Goal: Find specific page/section: Find specific page/section

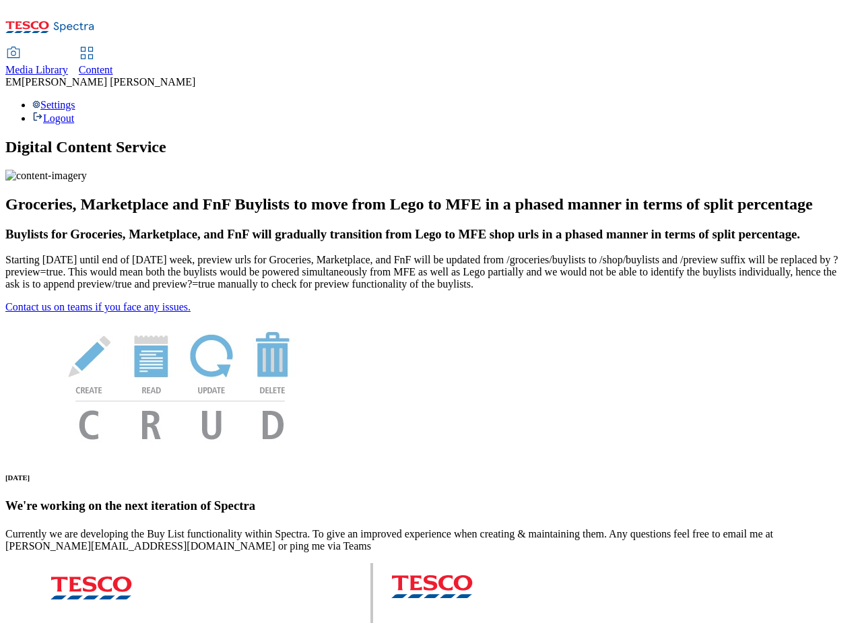
click at [113, 64] on span "Content" at bounding box center [96, 69] width 34 height 11
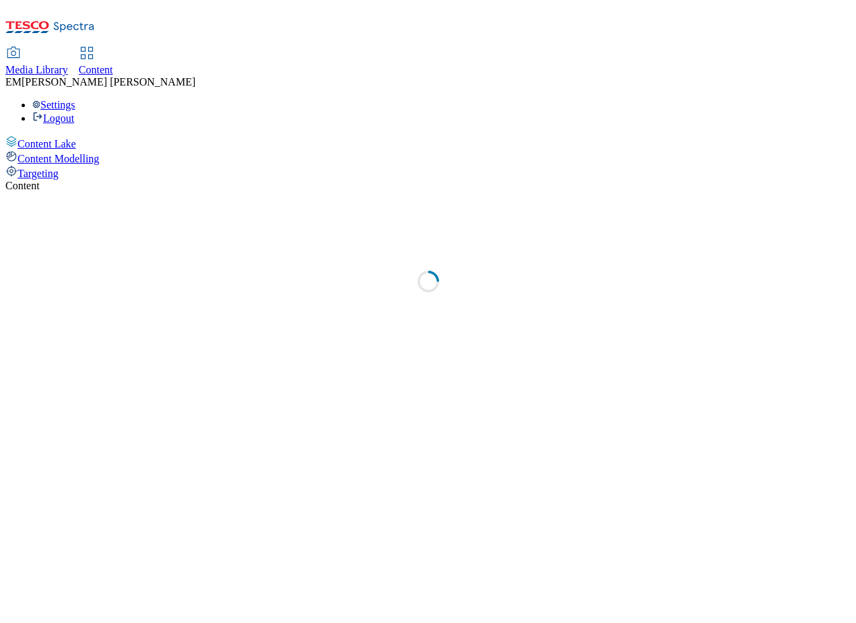
select select "ghs-[GEOGRAPHIC_DATA]"
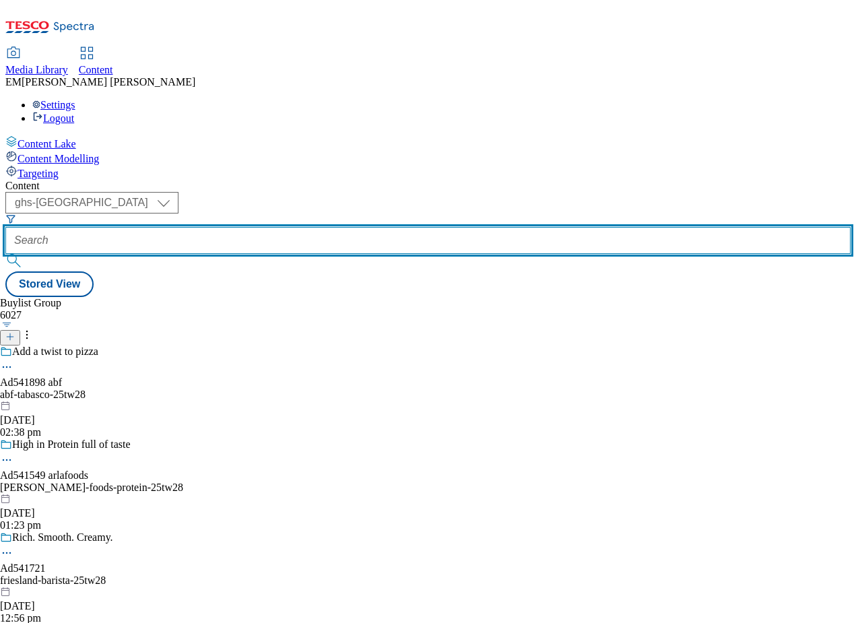
click at [299, 227] on input "text" at bounding box center [427, 240] width 845 height 27
paste input "mondelez-[GEOGRAPHIC_DATA]-25tw25"
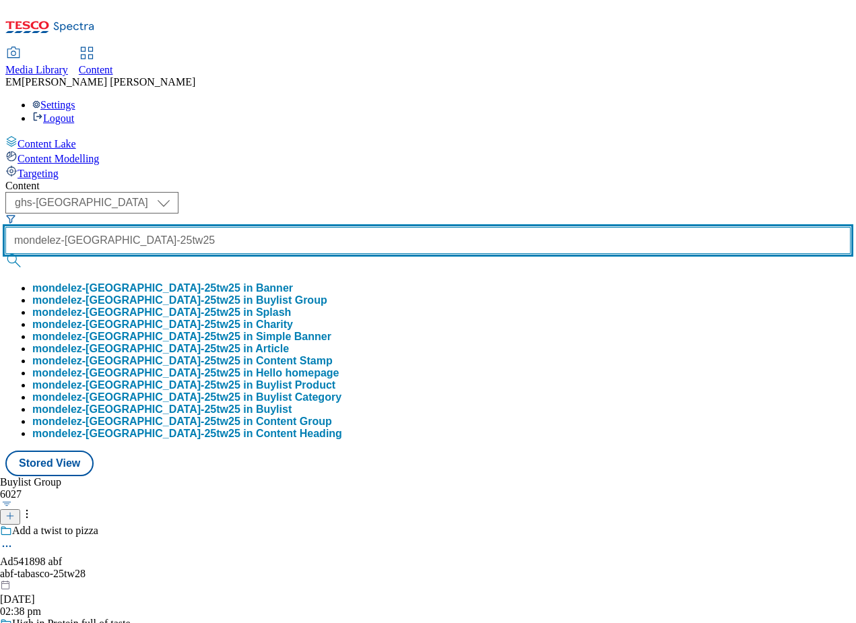
type input "mondelez-[GEOGRAPHIC_DATA]-25tw25"
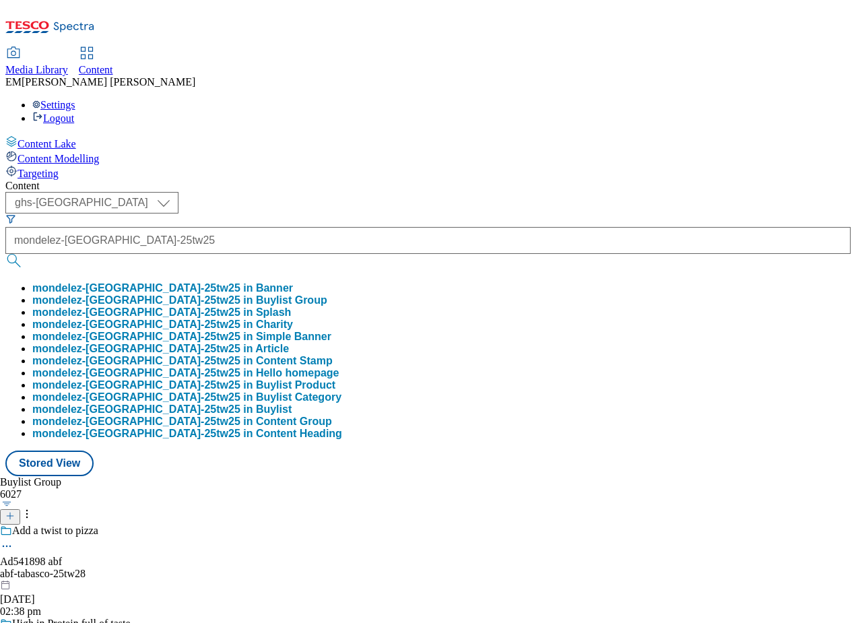
click at [294, 294] on button "mondelez-[GEOGRAPHIC_DATA]-25tw25 in Buylist Group" at bounding box center [179, 300] width 295 height 12
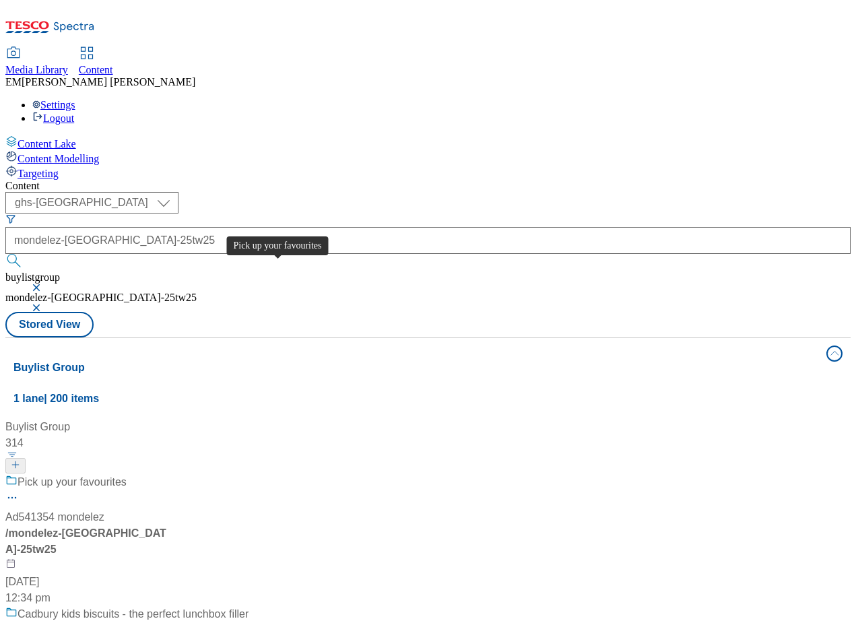
click at [127, 474] on div "Pick up your favourites" at bounding box center [72, 482] width 109 height 16
